Goal: Task Accomplishment & Management: Manage account settings

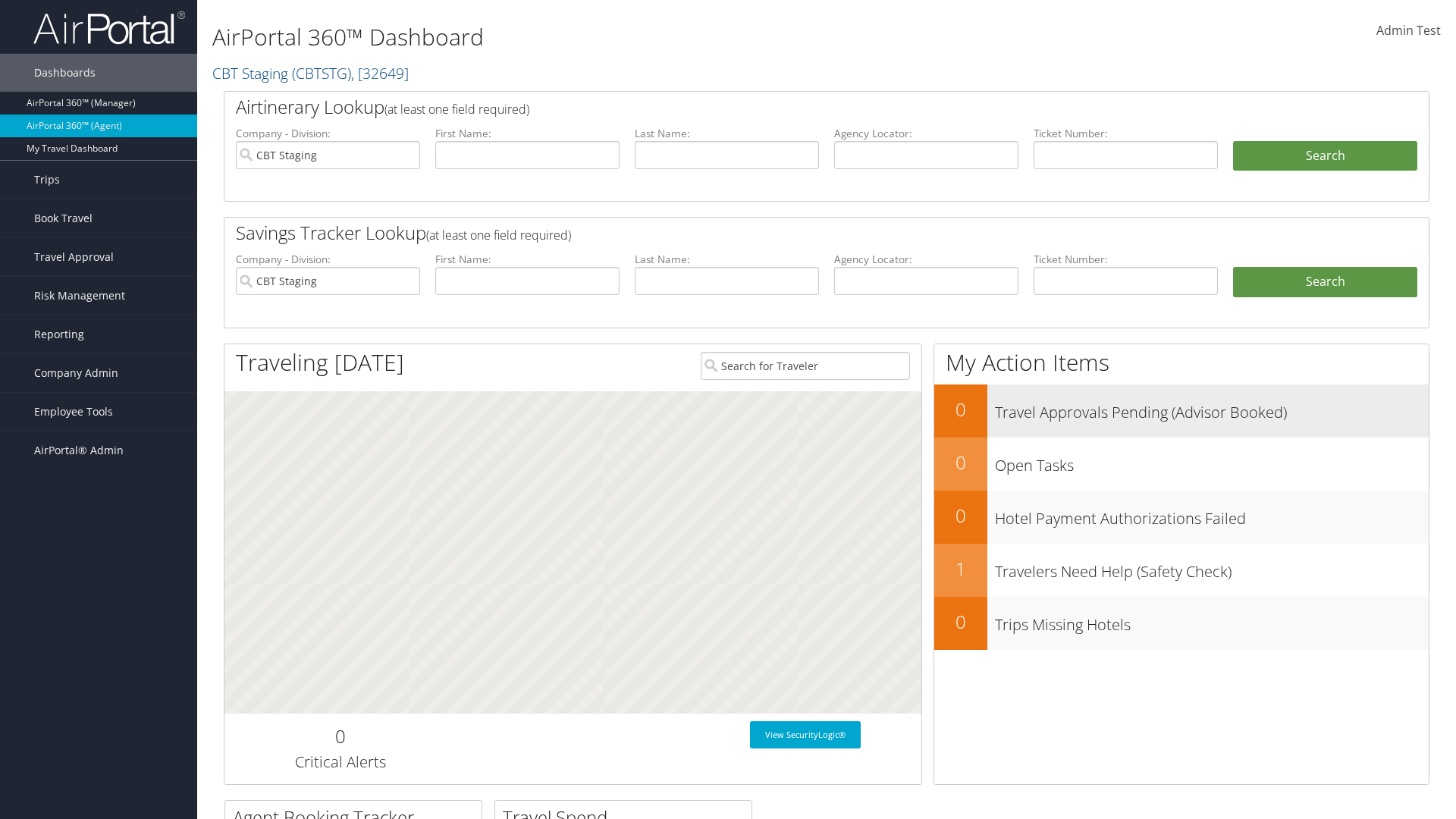
click at [1182, 410] on h3 "Travel Approvals Pending (Advisor Booked)" at bounding box center [1212, 409] width 434 height 29
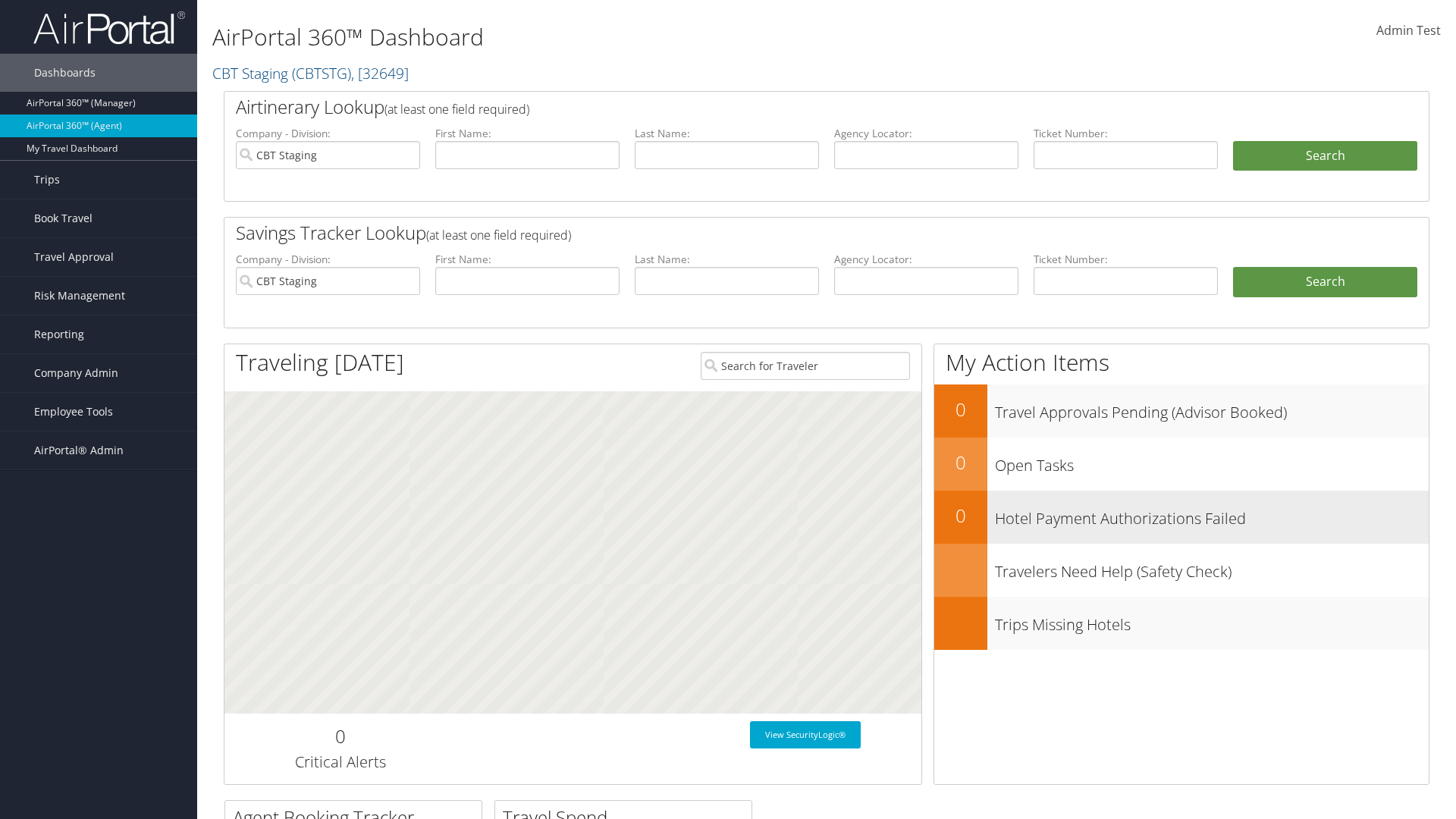
click at [1182, 517] on h3 "Hotel Payment Authorizations Failed" at bounding box center [1212, 515] width 434 height 29
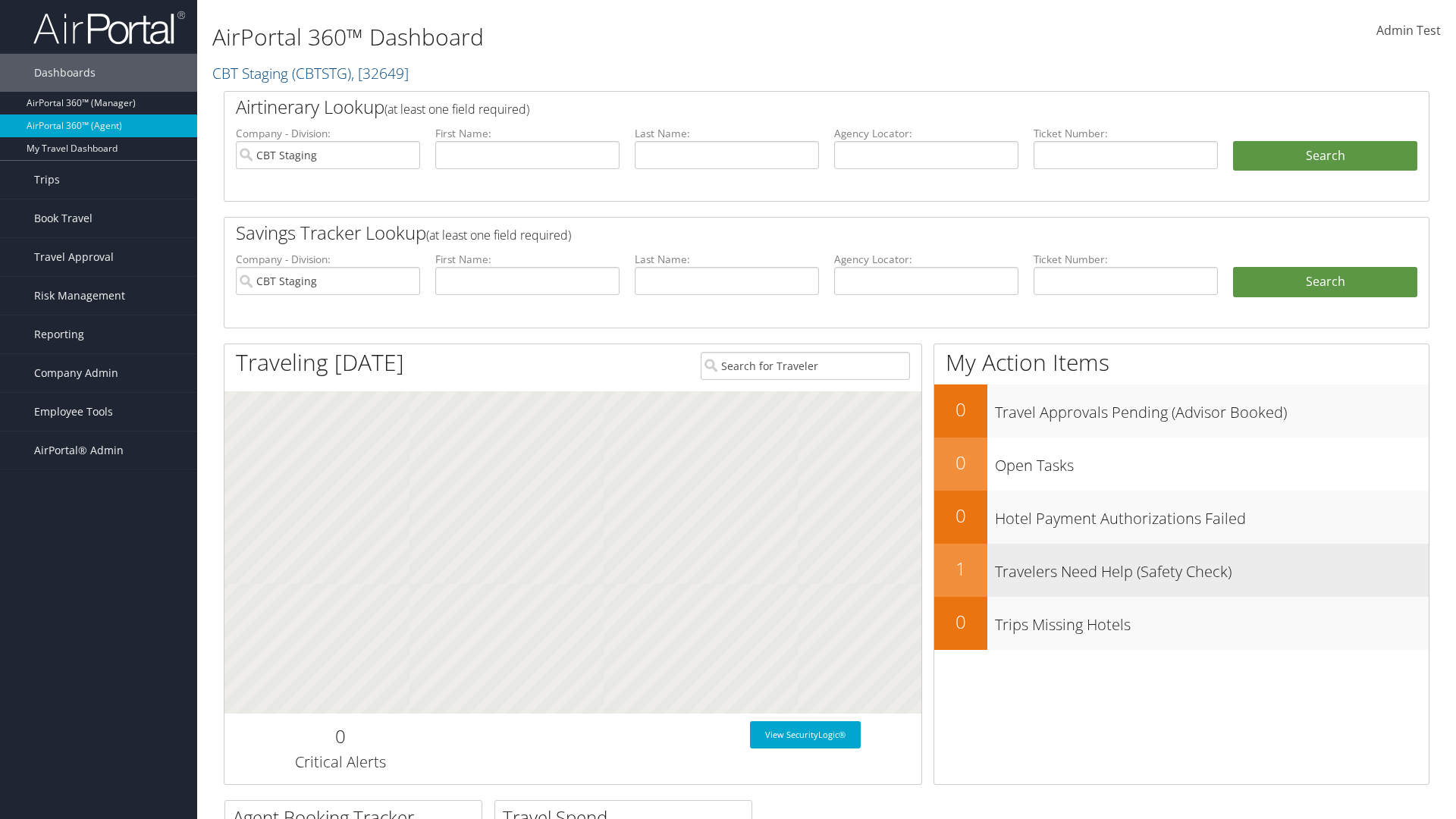
click at [1182, 570] on h3 "Travelers Need Help (Safety Check)" at bounding box center [1212, 569] width 434 height 29
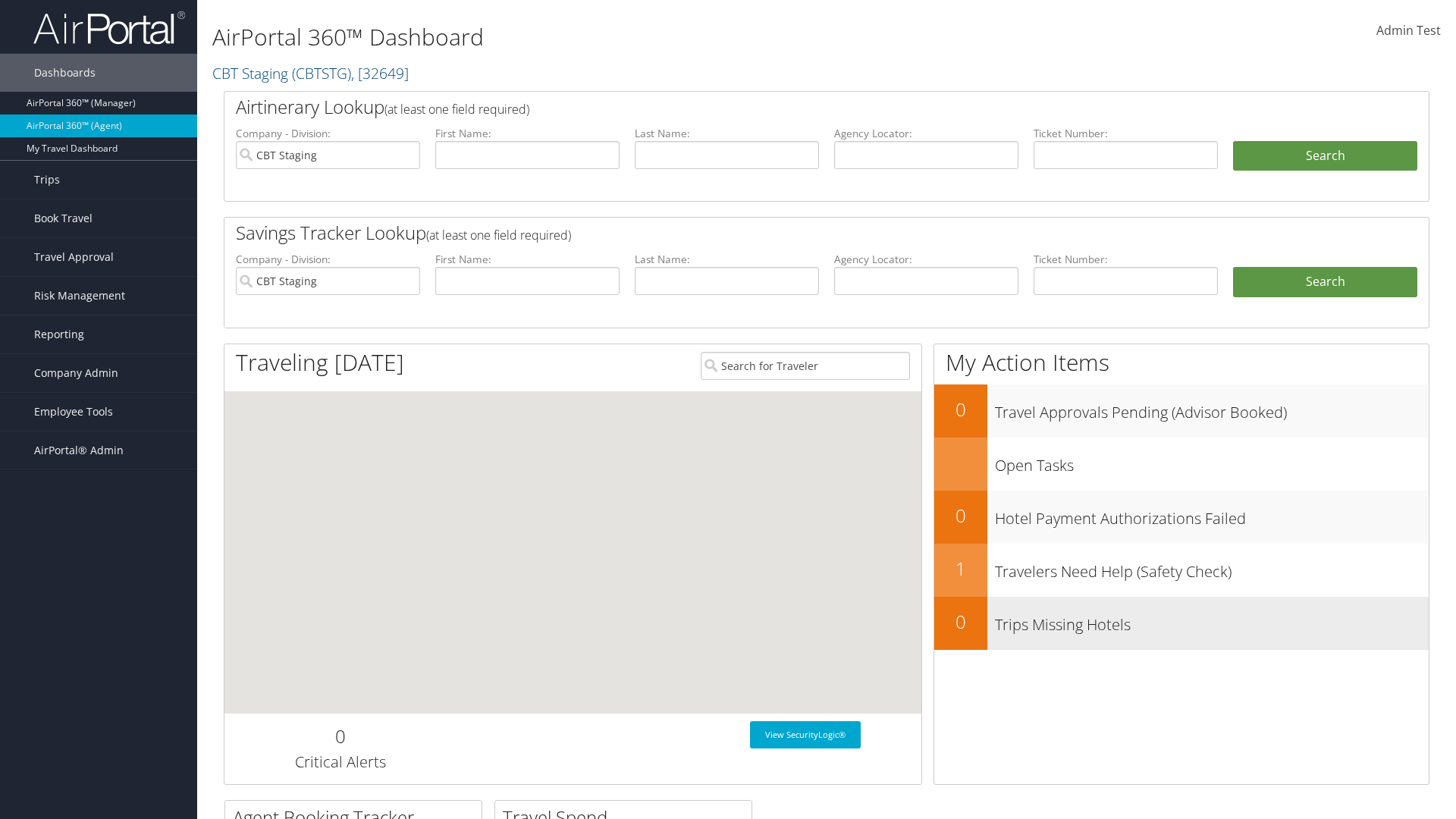
click at [1182, 623] on h3 "Trips Missing Hotels" at bounding box center [1212, 621] width 434 height 29
